Goal: Task Accomplishment & Management: Manage account settings

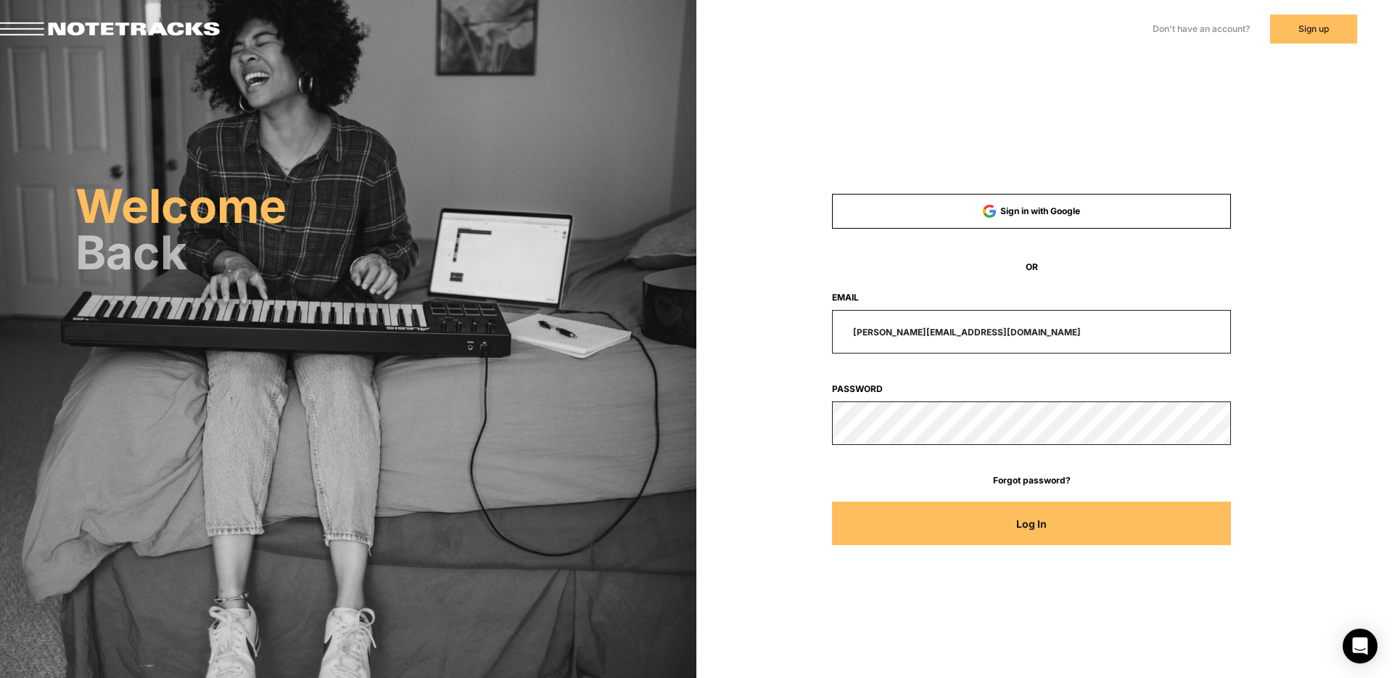
click at [1018, 342] on input "[PERSON_NAME][EMAIL_ADDRESS][DOMAIN_NAME]" at bounding box center [1031, 332] width 399 height 44
drag, startPoint x: 1016, startPoint y: 329, endPoint x: 799, endPoint y: 322, distance: 216.3
click at [786, 327] on div "[PERSON_NAME][EMAIL_ADDRESS][DOMAIN_NAME]" at bounding box center [1032, 332] width 532 height 44
drag, startPoint x: 1016, startPoint y: 327, endPoint x: 793, endPoint y: 322, distance: 223.5
click at [794, 323] on div "[PERSON_NAME][EMAIL_ADDRESS][DOMAIN_NAME]" at bounding box center [1032, 332] width 532 height 44
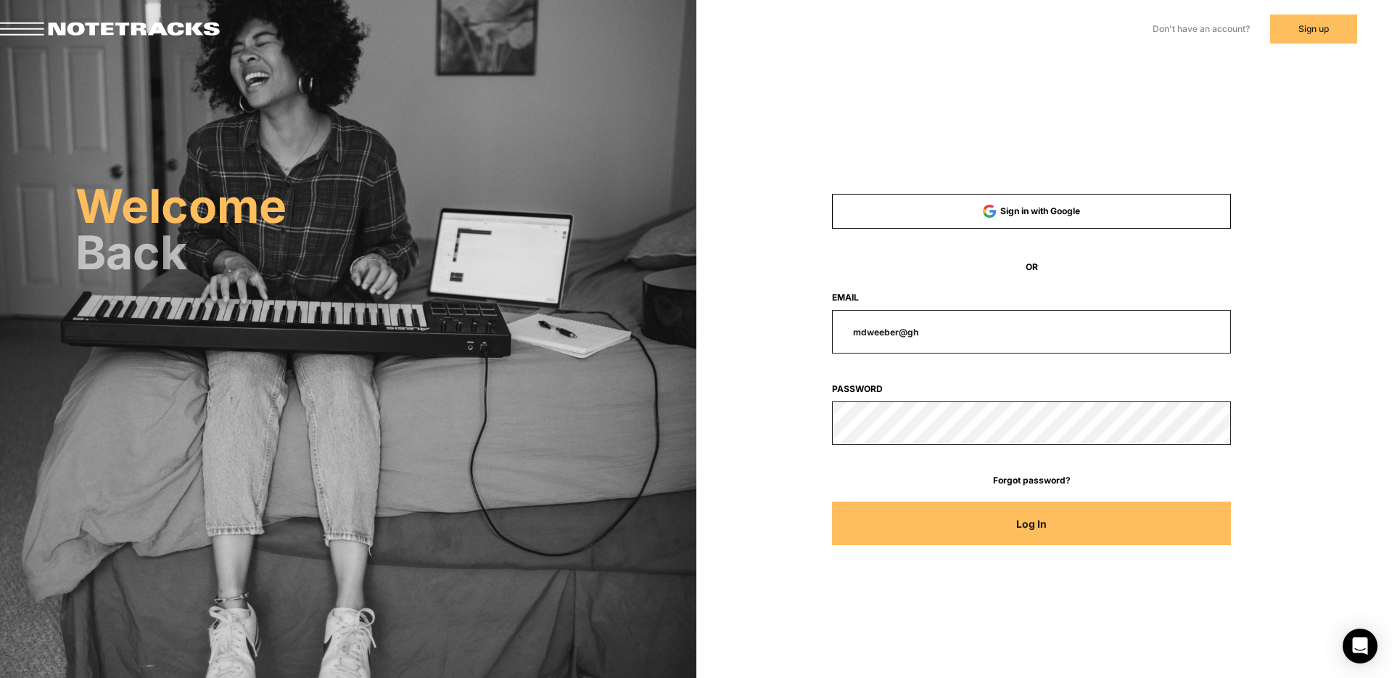
type input "[EMAIL_ADDRESS][DOMAIN_NAME]"
click at [832, 501] on button "Log In" at bounding box center [1031, 523] width 399 height 44
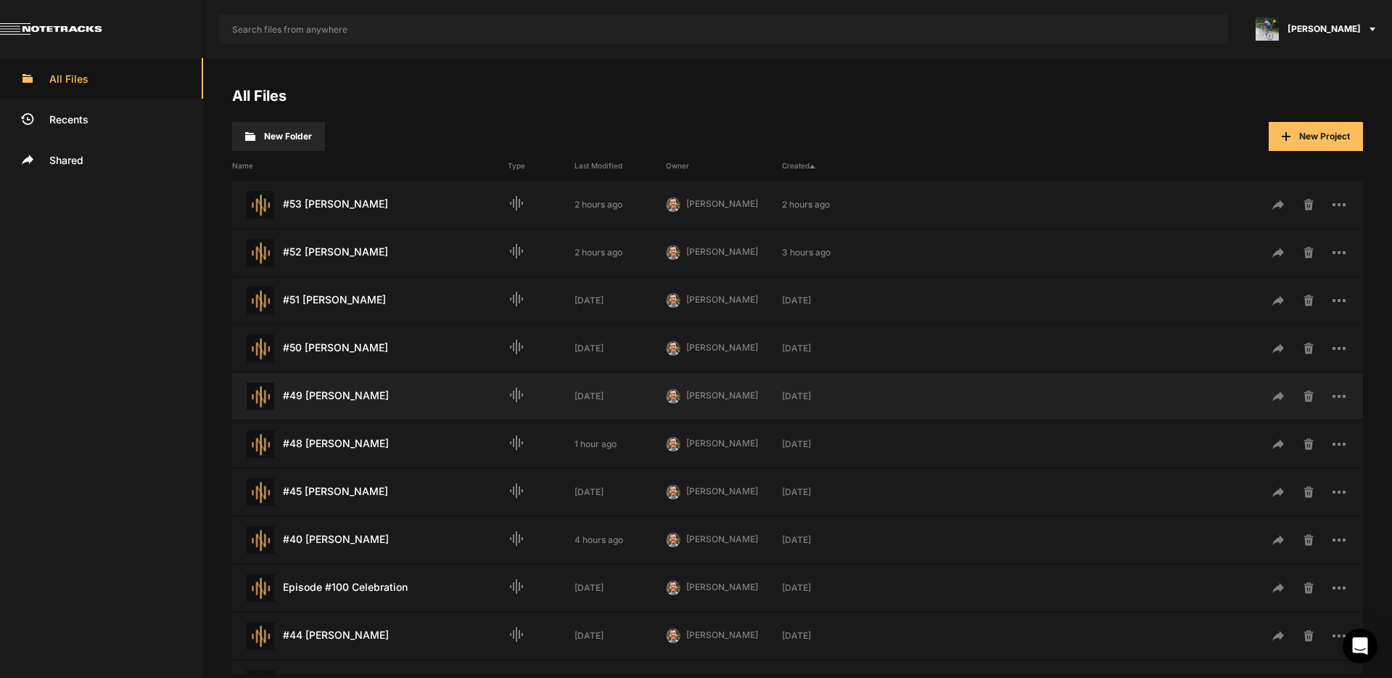
click at [337, 396] on div "#49 [PERSON_NAME] Last Modified: [DATE]" at bounding box center [370, 396] width 276 height 28
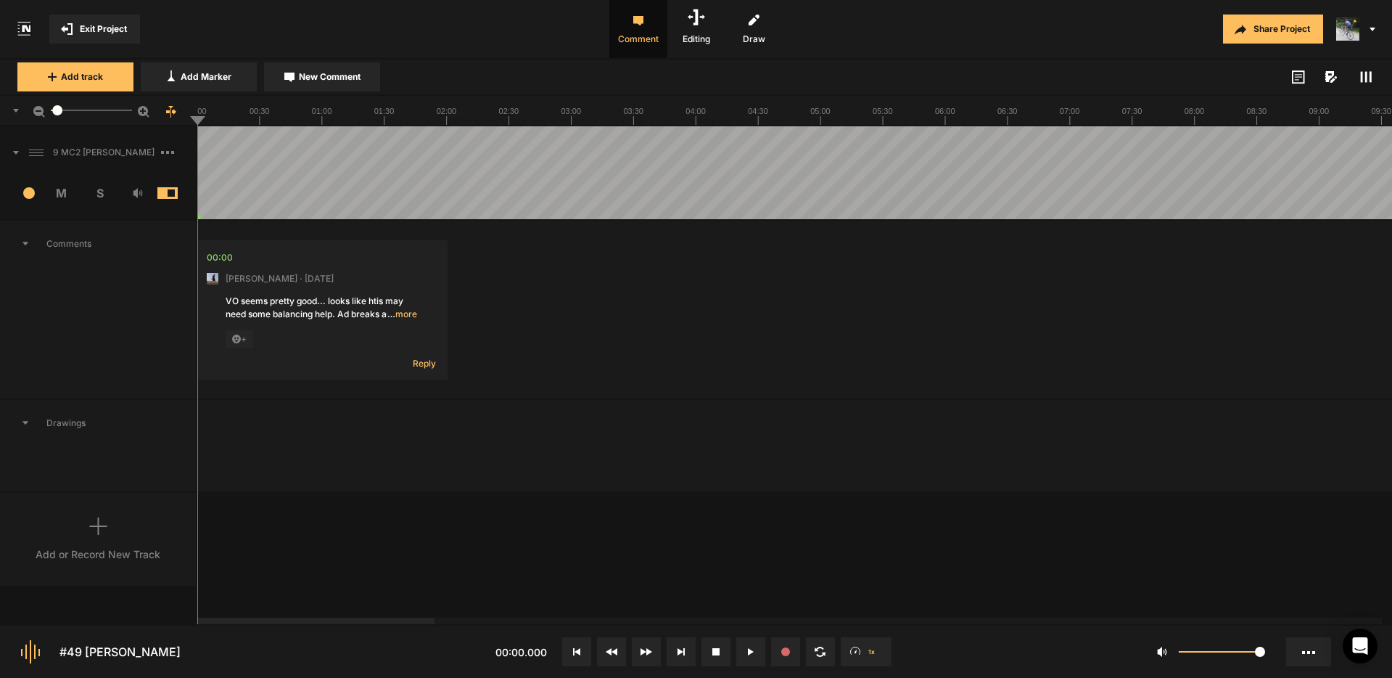
click at [17, 149] on span at bounding box center [9, 152] width 19 height 23
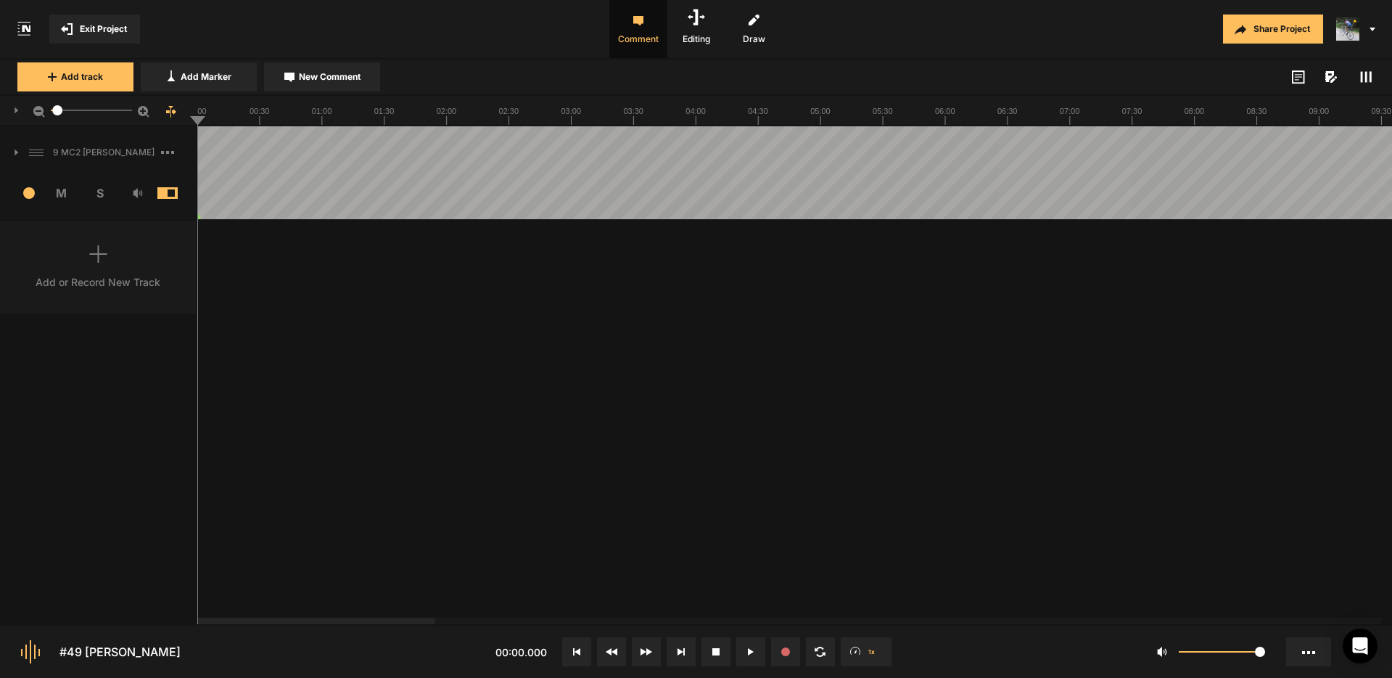
click at [17, 107] on icon at bounding box center [17, 110] width 4 height 7
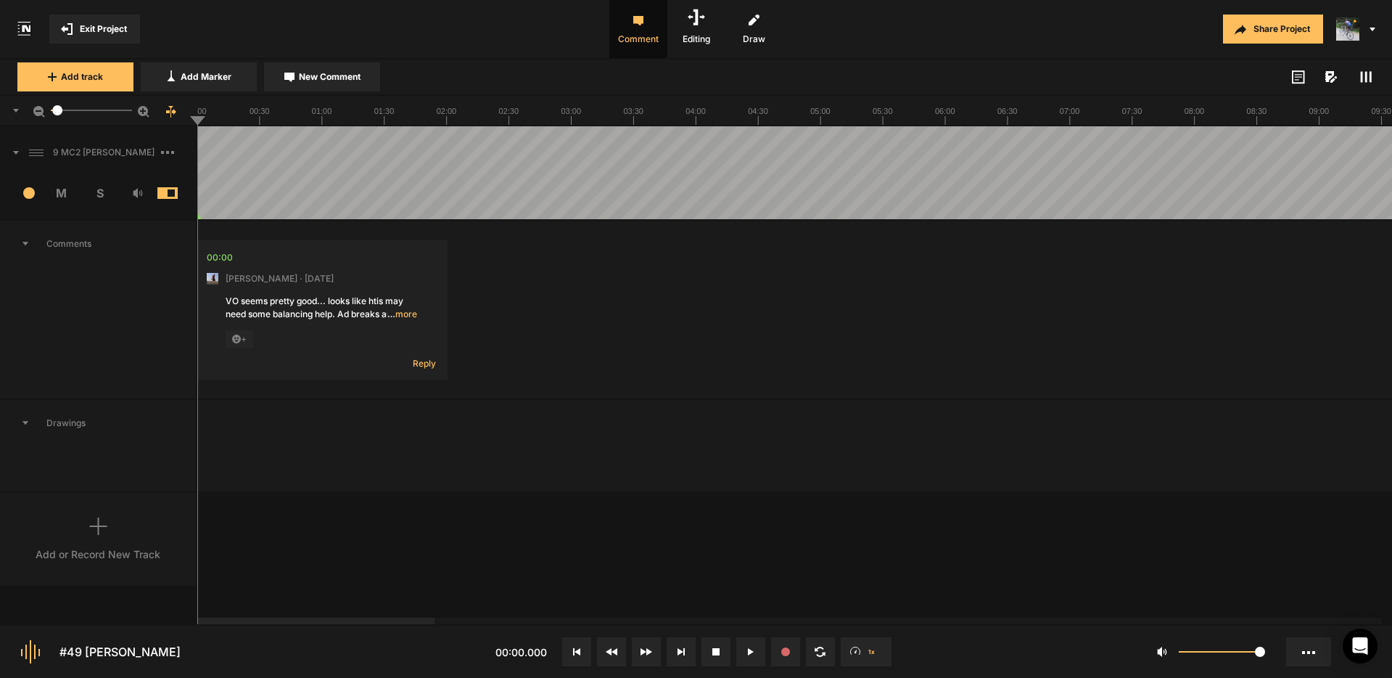
click at [15, 109] on icon at bounding box center [16, 111] width 6 height 4
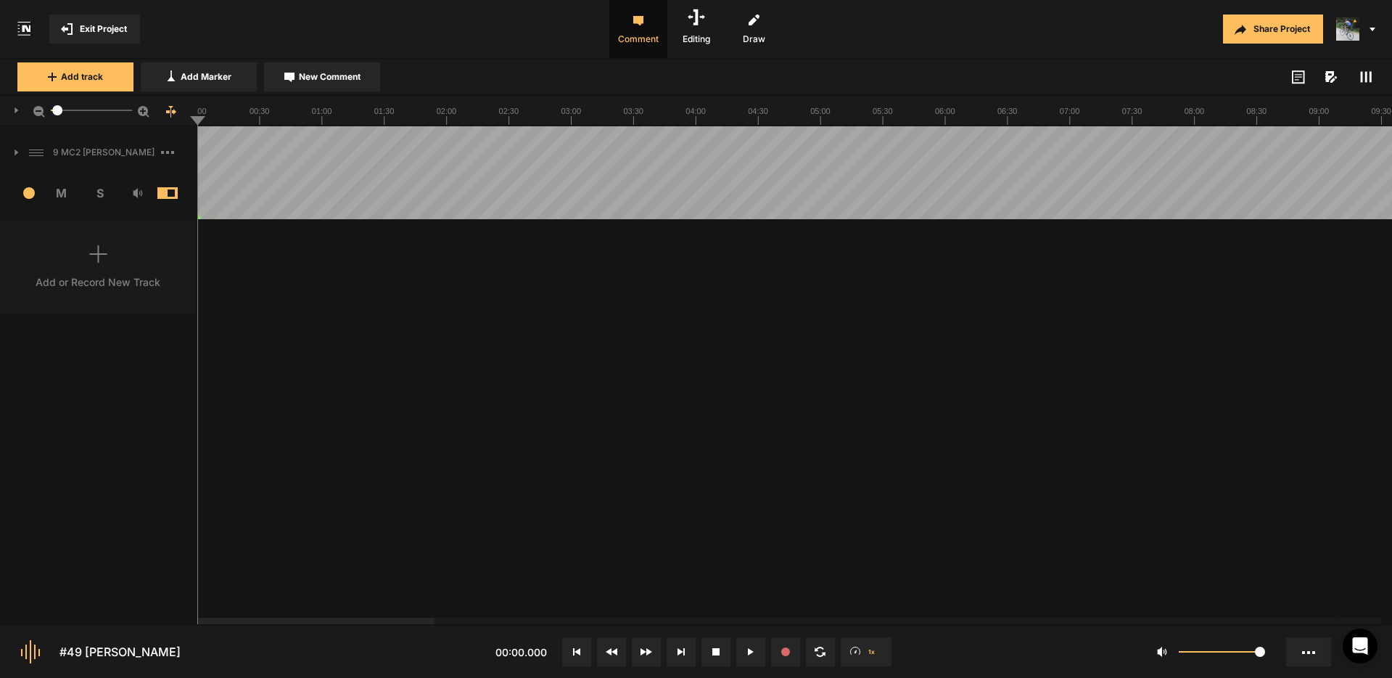
click at [1373, 75] on span at bounding box center [1365, 76] width 17 height 17
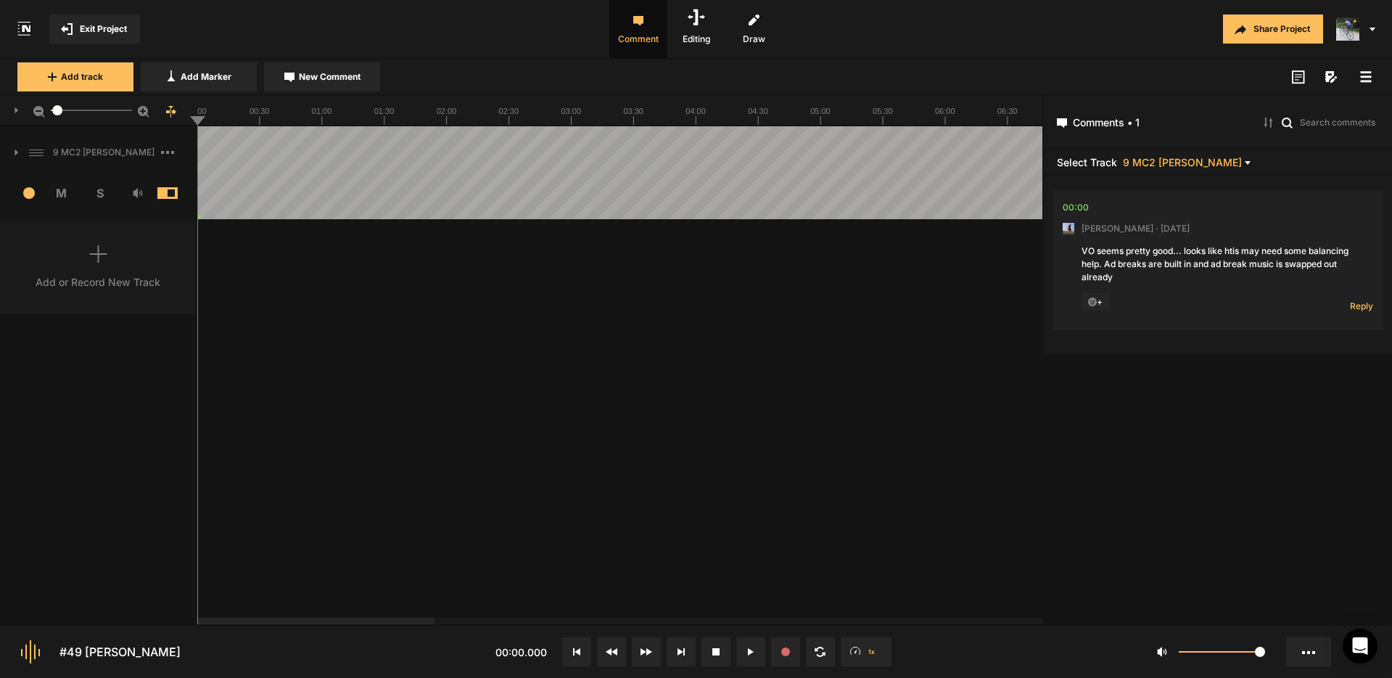
click at [1195, 154] on header "Select Track 9 MC2 [PERSON_NAME]" at bounding box center [1218, 162] width 348 height 26
click at [1189, 157] on span "9 MC2 [PERSON_NAME]" at bounding box center [1182, 162] width 119 height 11
drag, startPoint x: 1186, startPoint y: 160, endPoint x: 1144, endPoint y: 158, distance: 42.1
click at [1186, 160] on div at bounding box center [696, 339] width 1392 height 678
click at [366, 367] on div "9 MC2 [PERSON_NAME] 1 M S Comments 00:00 [PERSON_NAME] · [DATE] VO seems pretty…" at bounding box center [521, 375] width 1042 height 498
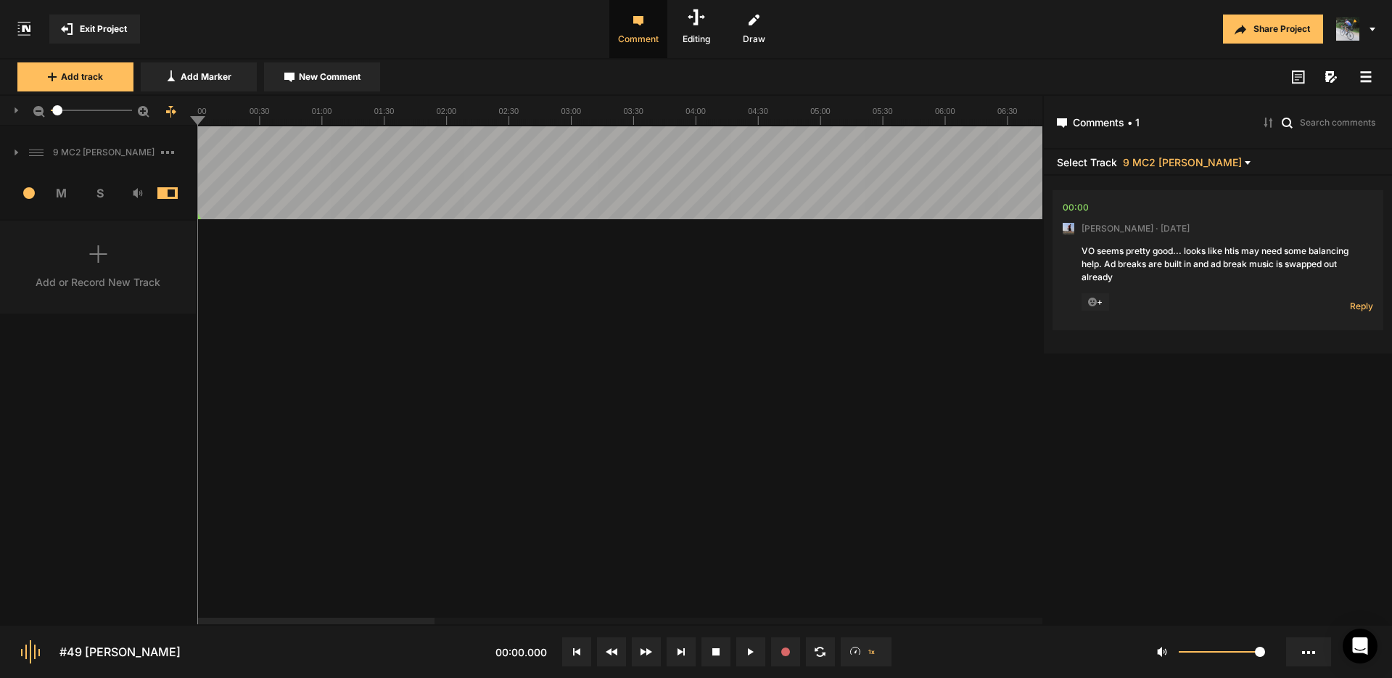
click at [1360, 78] on icon at bounding box center [1366, 77] width 12 height 12
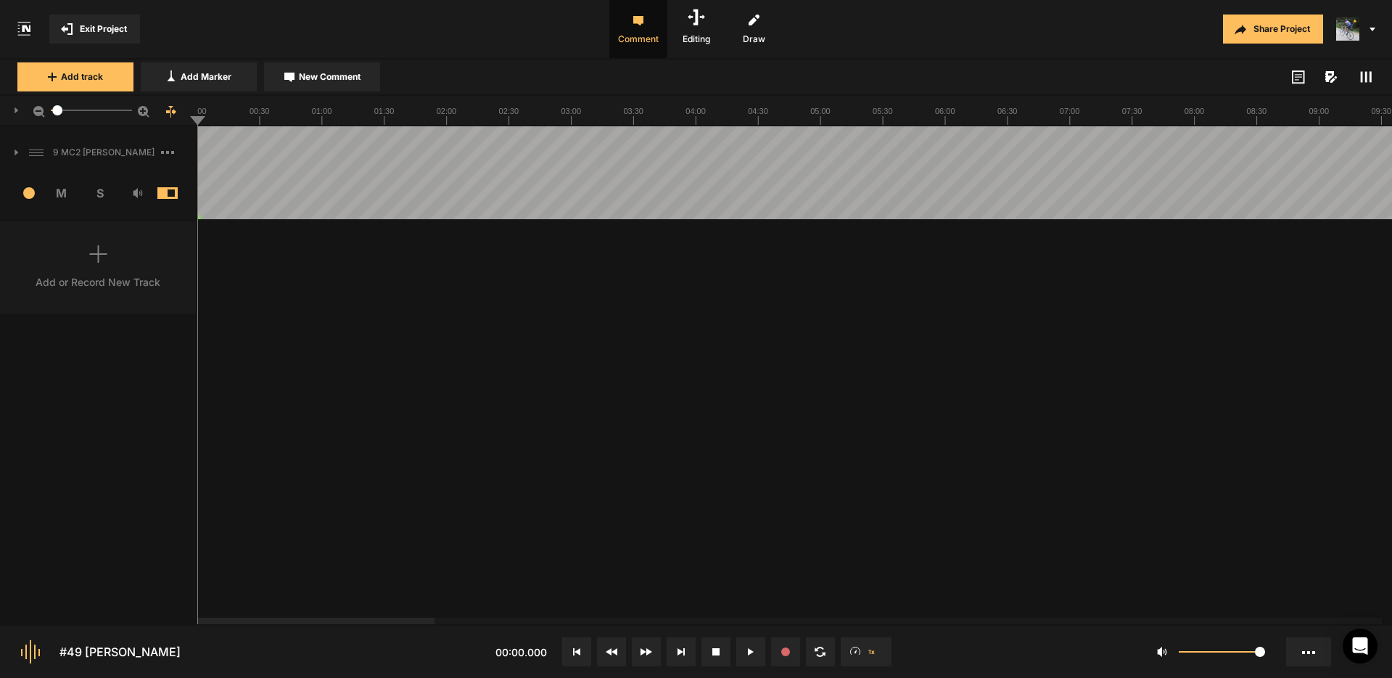
click at [112, 29] on span "Exit Project" at bounding box center [103, 28] width 47 height 13
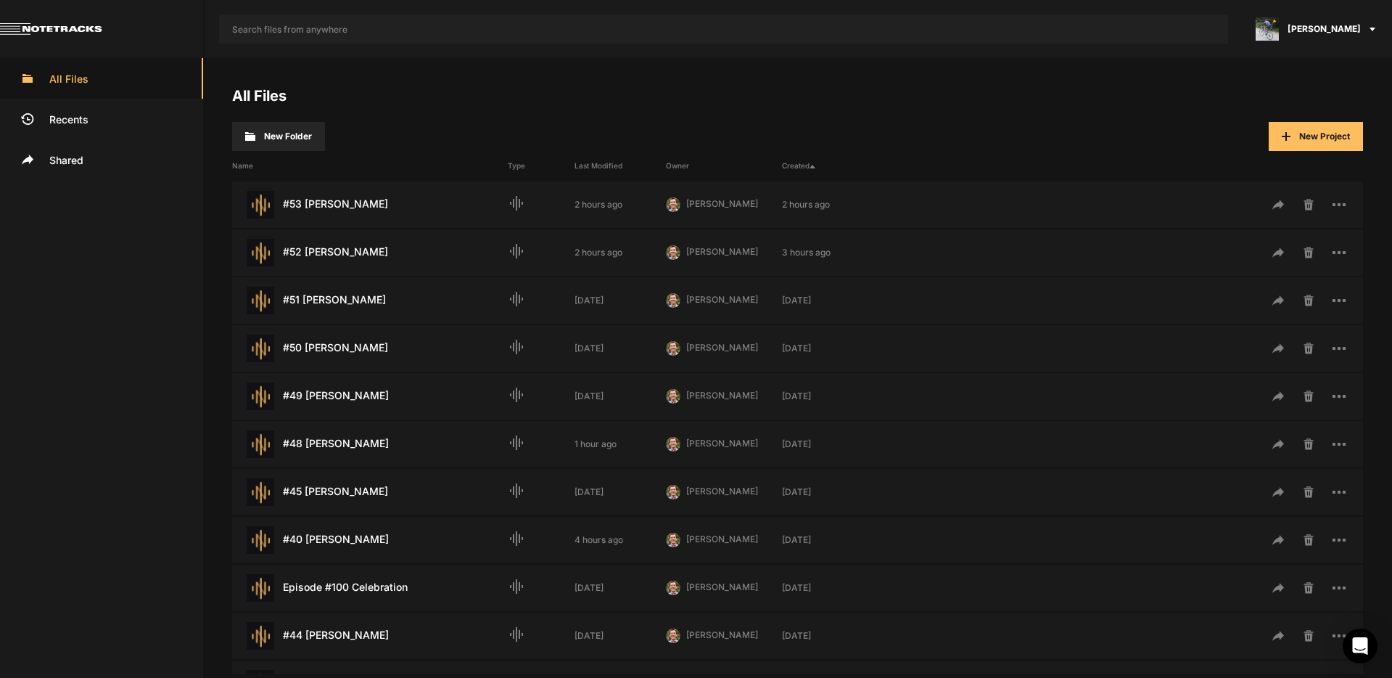
click at [1342, 34] on span "[PERSON_NAME]" at bounding box center [1324, 28] width 73 height 13
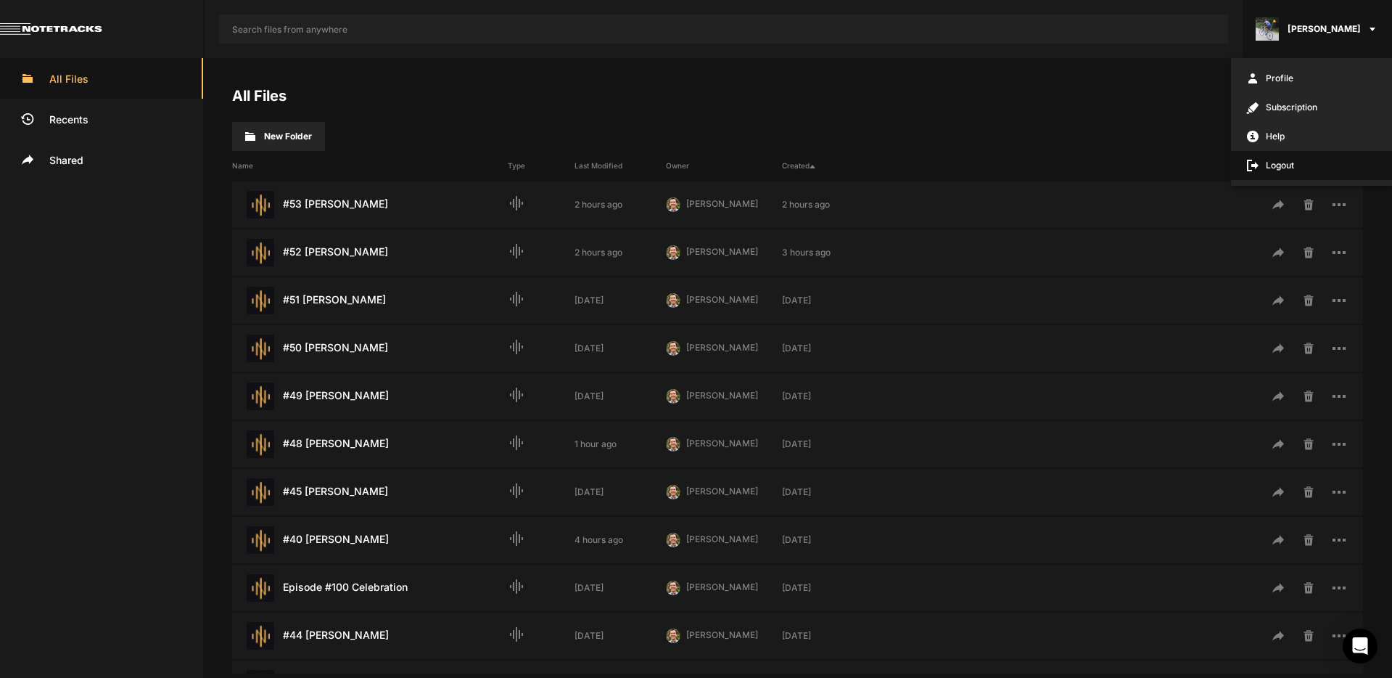
click at [1296, 167] on span "Logout" at bounding box center [1311, 165] width 161 height 29
